Goal: Check status: Check status

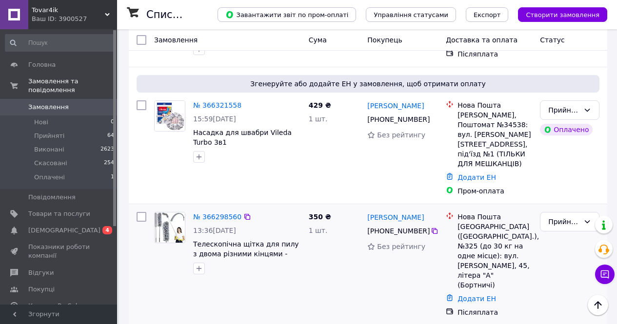
scroll to position [634, 0]
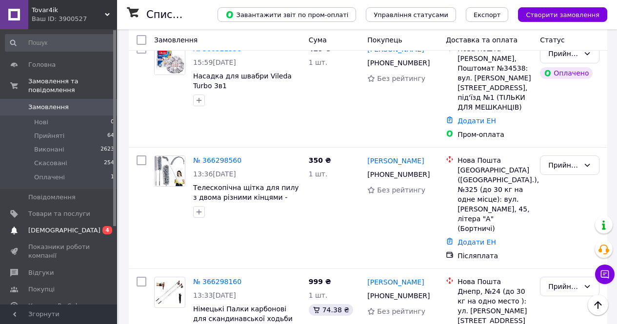
click at [78, 226] on span "[DEMOGRAPHIC_DATA]" at bounding box center [59, 230] width 62 height 9
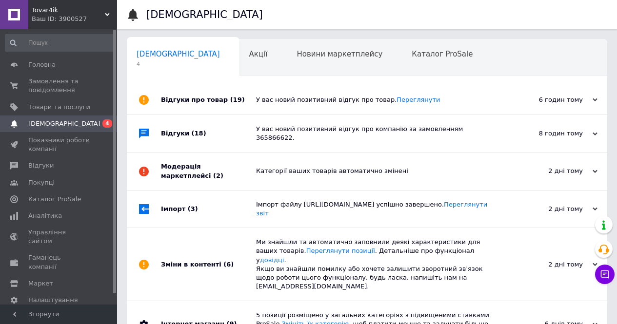
scroll to position [0, 3]
click at [55, 85] on span "Замовлення та повідомлення" at bounding box center [59, 86] width 62 height 18
